Goal: Task Accomplishment & Management: Manage account settings

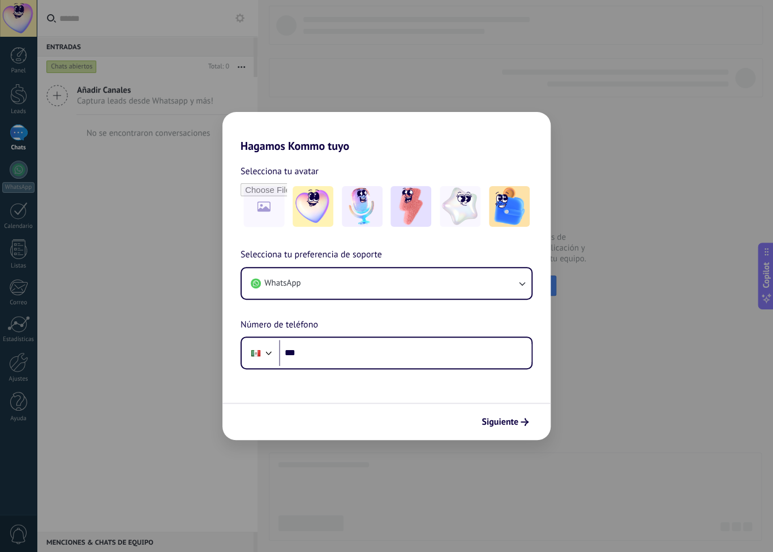
drag, startPoint x: 337, startPoint y: 481, endPoint x: 334, endPoint y: 464, distance: 17.7
click at [337, 481] on div "Hagamos Kommo tuyo Selecciona tu avatar Selecciona tu preferencia de soporte Wh…" at bounding box center [386, 276] width 773 height 552
click at [323, 355] on input "***" at bounding box center [405, 353] width 252 height 26
type input "**********"
click at [493, 422] on span "Siguiente" at bounding box center [499, 422] width 37 height 8
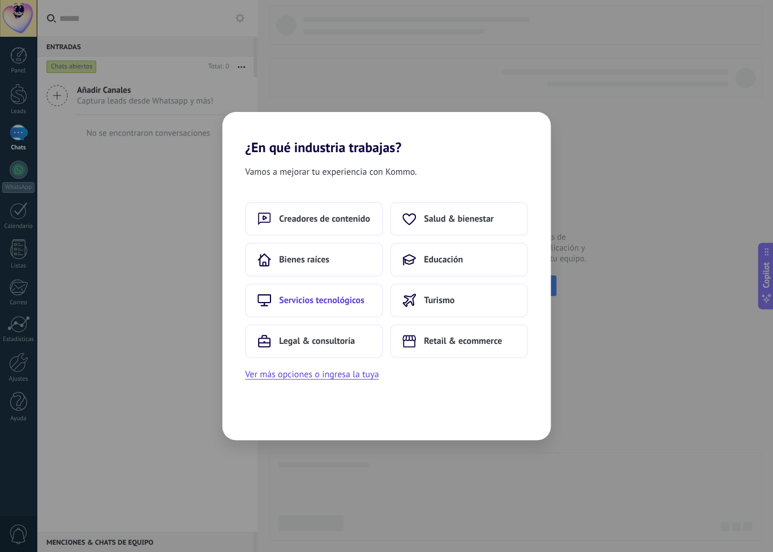
click at [363, 300] on span "Servicios tecnológicos" at bounding box center [321, 300] width 85 height 11
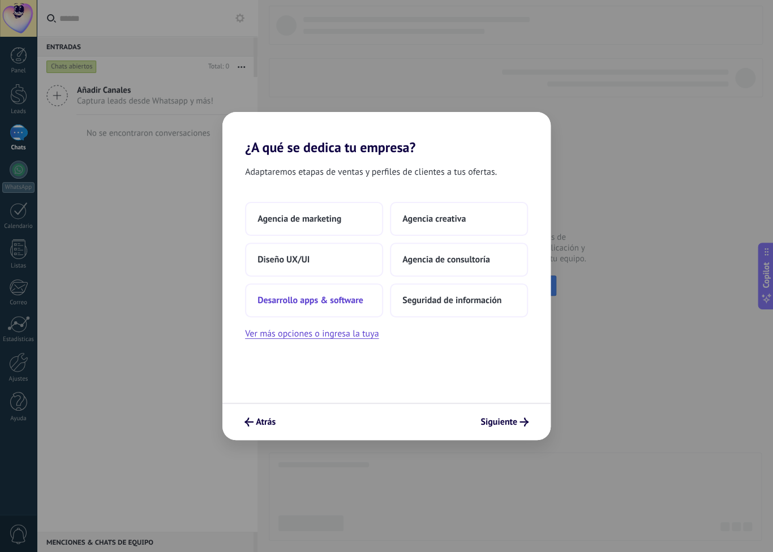
click at [339, 298] on span "Desarrollo apps & software" at bounding box center [310, 300] width 106 height 11
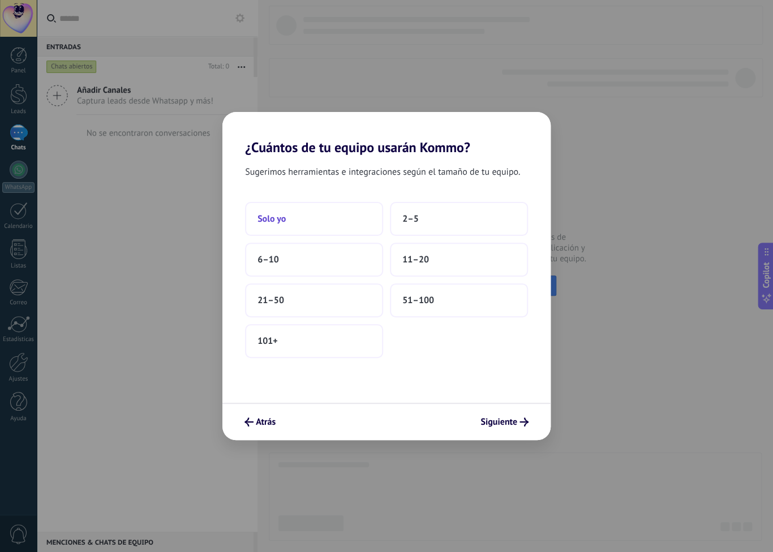
click at [332, 218] on button "Solo yo" at bounding box center [314, 219] width 138 height 34
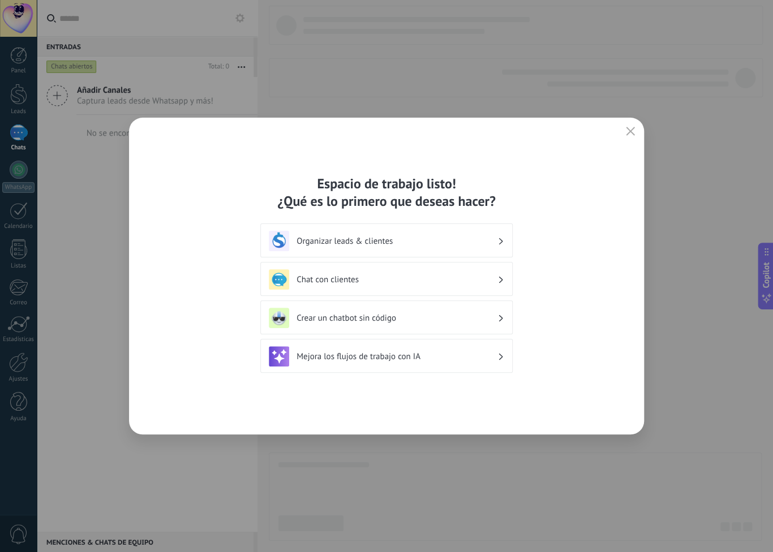
click at [351, 318] on h3 "Crear un chatbot sin código" at bounding box center [396, 318] width 201 height 11
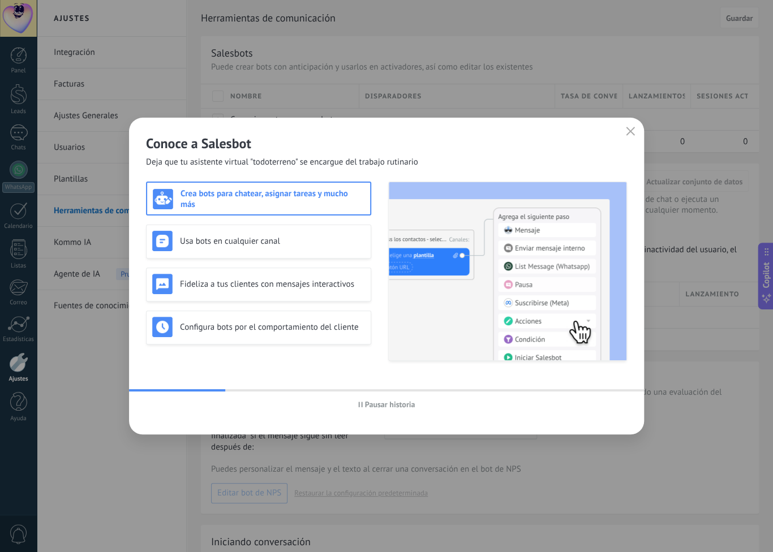
click at [397, 403] on span "Pausar historia" at bounding box center [390, 404] width 50 height 8
click at [632, 128] on icon "button" at bounding box center [630, 131] width 9 height 9
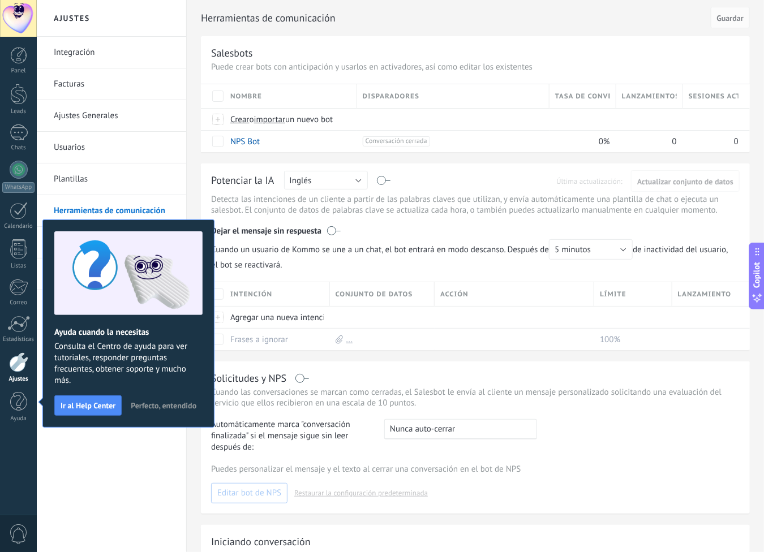
click at [157, 405] on span "Perfecto, entendido" at bounding box center [164, 406] width 66 height 8
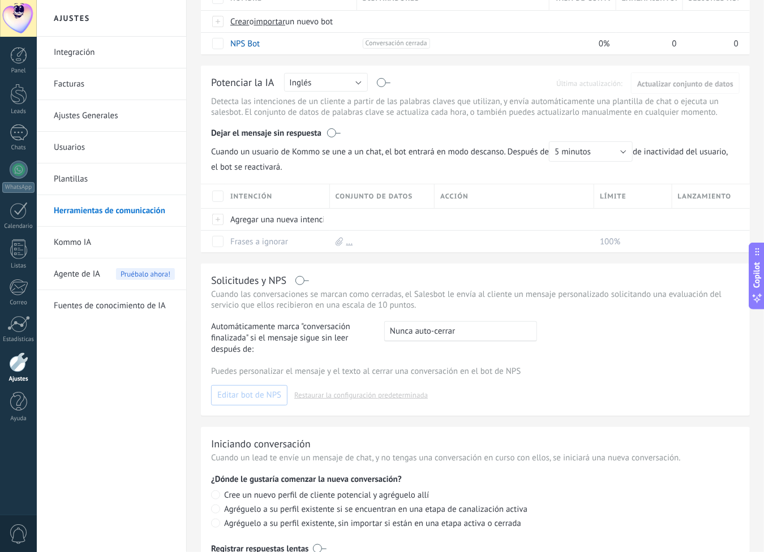
scroll to position [45, 0]
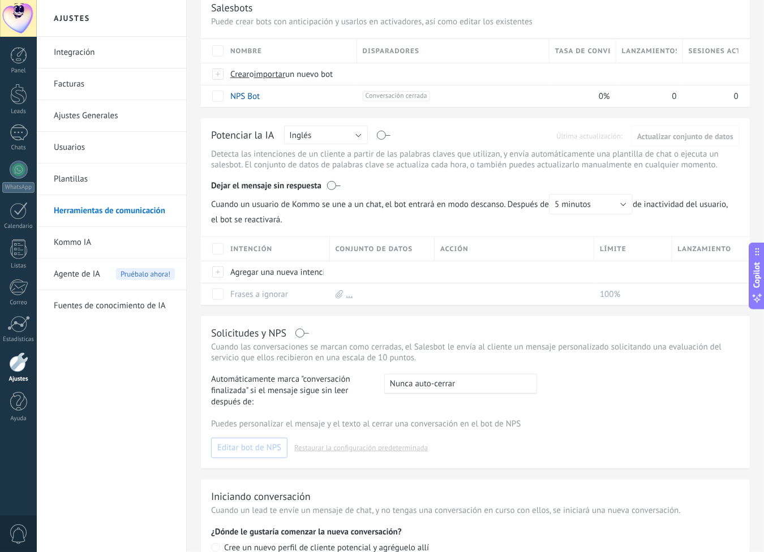
click at [94, 240] on link "Kommo IA" at bounding box center [114, 243] width 121 height 32
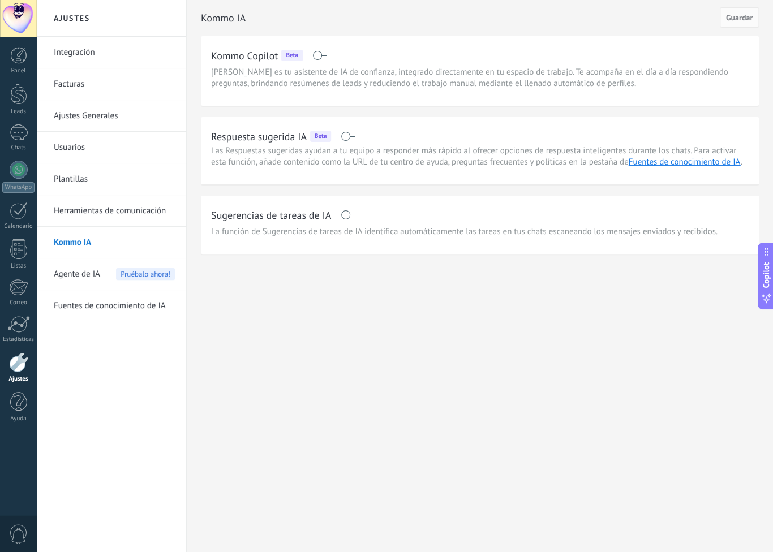
click at [73, 273] on span "Agente de IA" at bounding box center [77, 275] width 46 height 32
